Goal: Check status: Check status

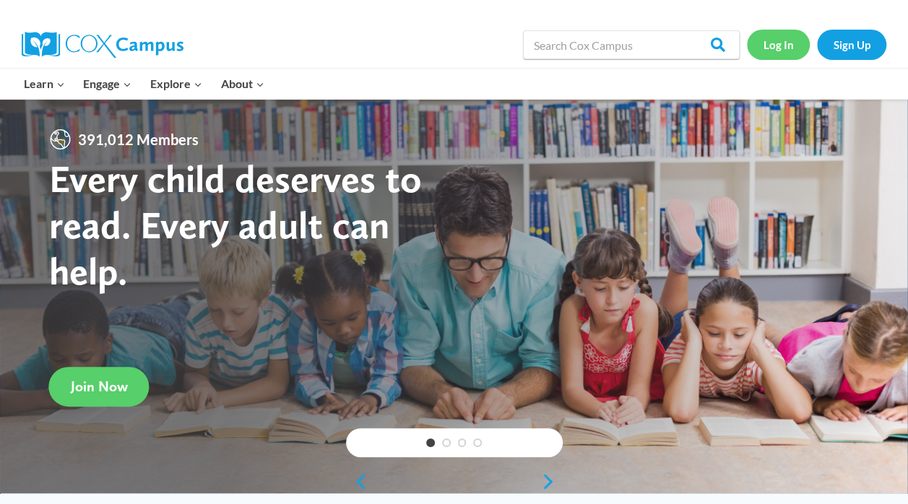
click at [784, 33] on link "Log In" at bounding box center [778, 45] width 63 height 30
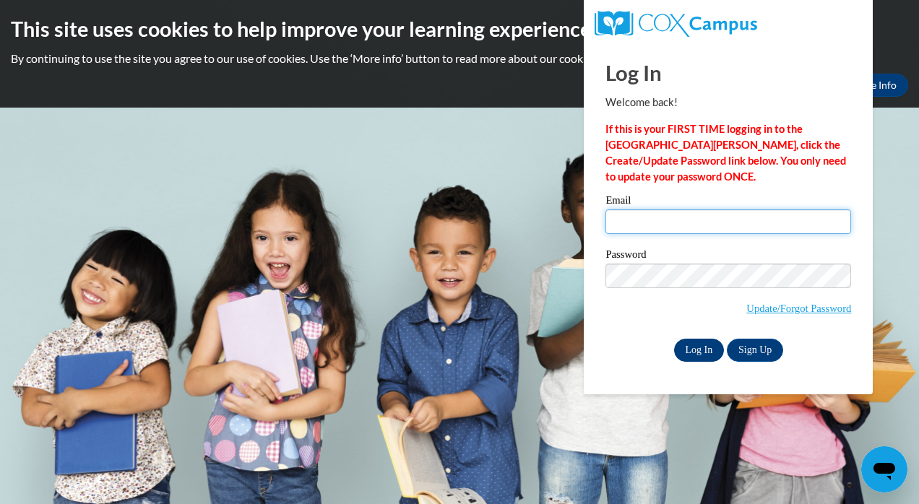
type input "sjgosselin@crimson.ua.edu"
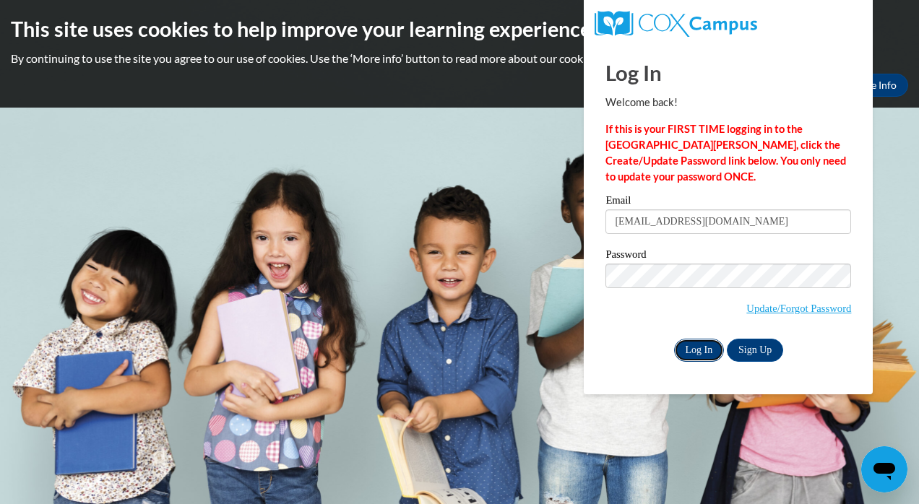
click at [703, 357] on input "Log In" at bounding box center [699, 350] width 51 height 23
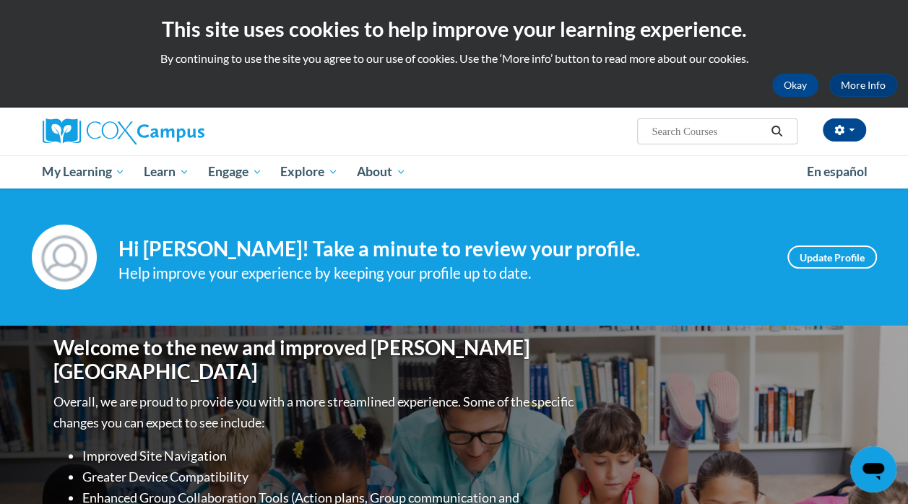
scroll to position [31, 0]
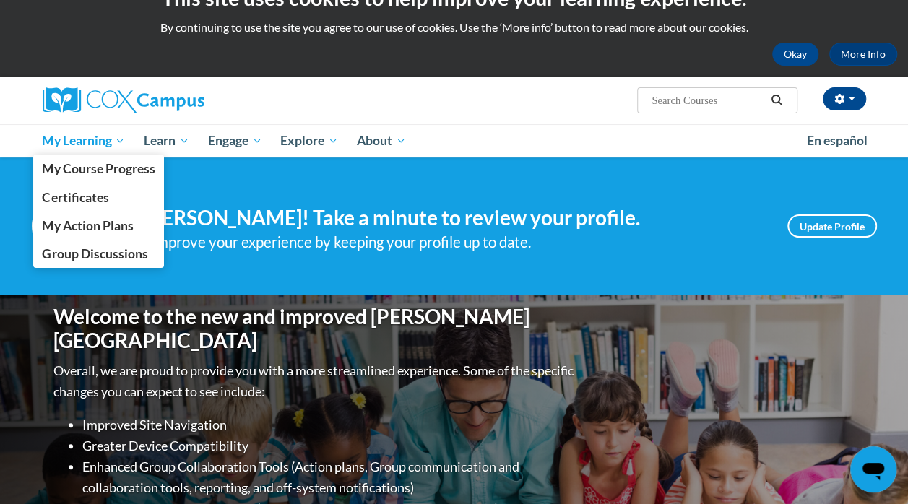
click at [64, 136] on span "My Learning" at bounding box center [83, 140] width 83 height 17
click at [68, 165] on span "My Course Progress" at bounding box center [98, 168] width 113 height 15
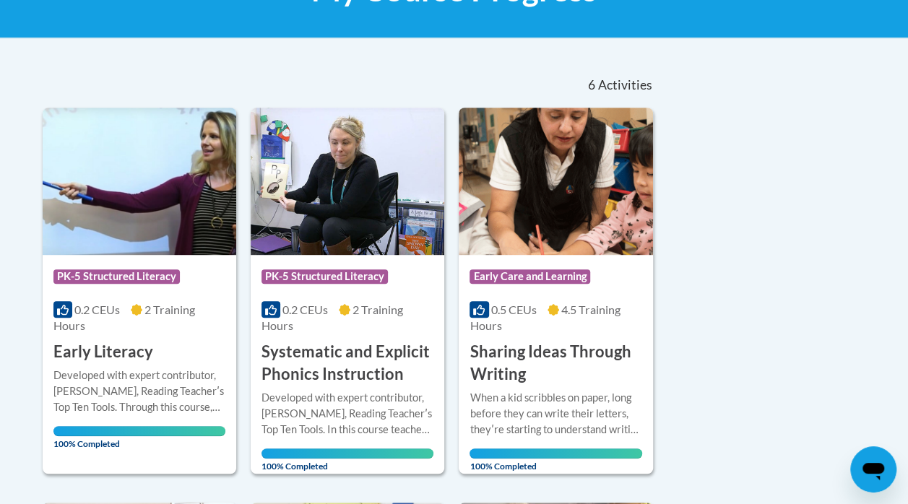
scroll to position [263, 0]
